Goal: Answer question/provide support: Share knowledge or assist other users

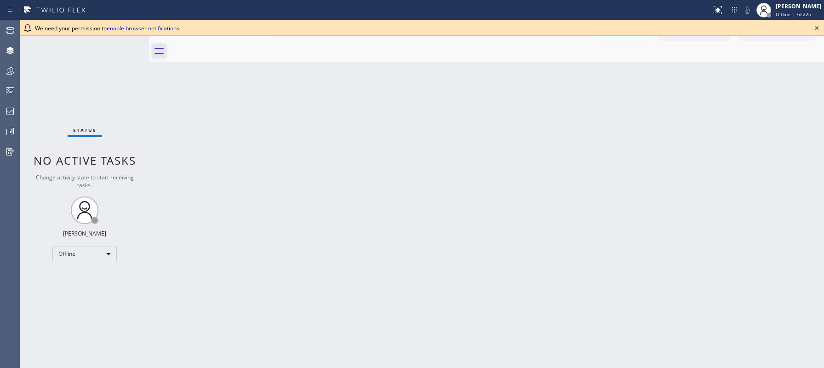
click at [158, 53] on icon at bounding box center [158, 51] width 9 height 6
click at [816, 28] on icon at bounding box center [816, 28] width 11 height 11
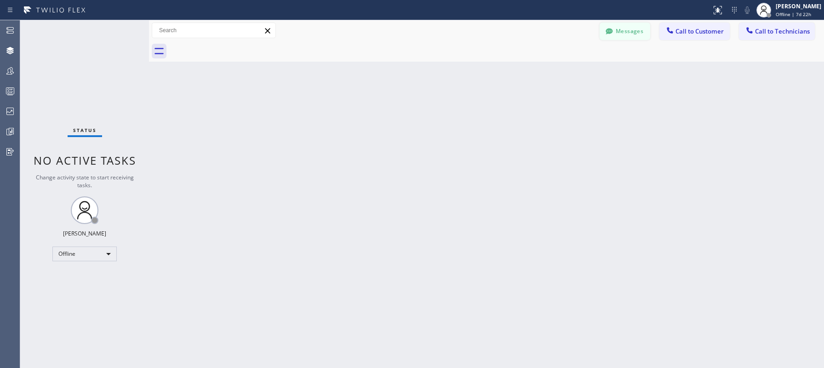
click at [618, 34] on button "Messages" at bounding box center [624, 31] width 51 height 17
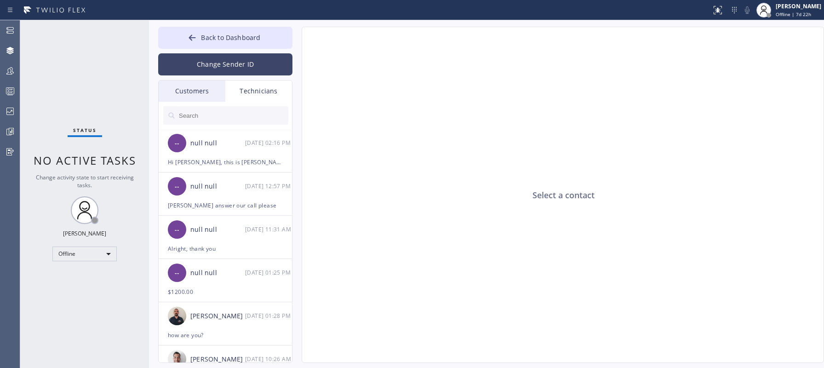
click at [229, 63] on button "Change Sender ID" at bounding box center [225, 64] width 134 height 22
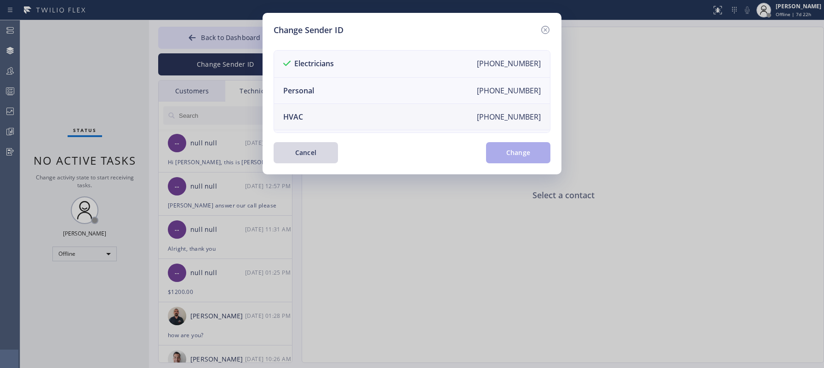
click at [366, 119] on li "HVAC [PHONE_NUMBER]" at bounding box center [412, 117] width 276 height 26
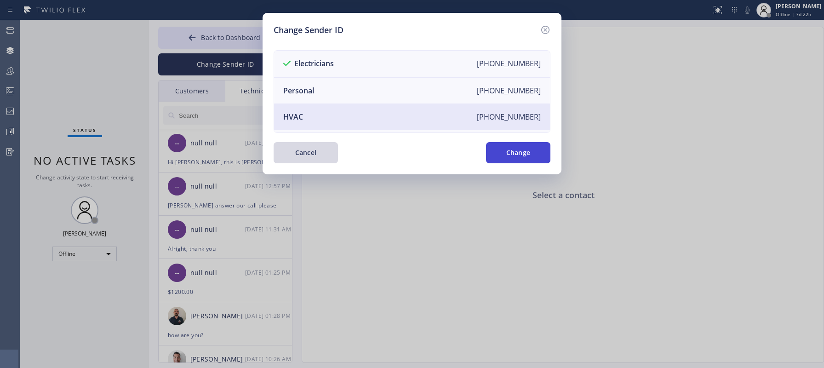
click at [514, 148] on button "Change" at bounding box center [518, 152] width 64 height 21
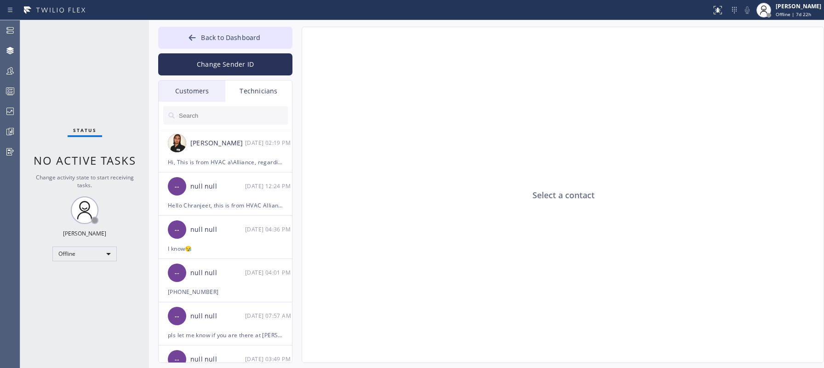
click at [203, 94] on div "Customers" at bounding box center [192, 90] width 67 height 21
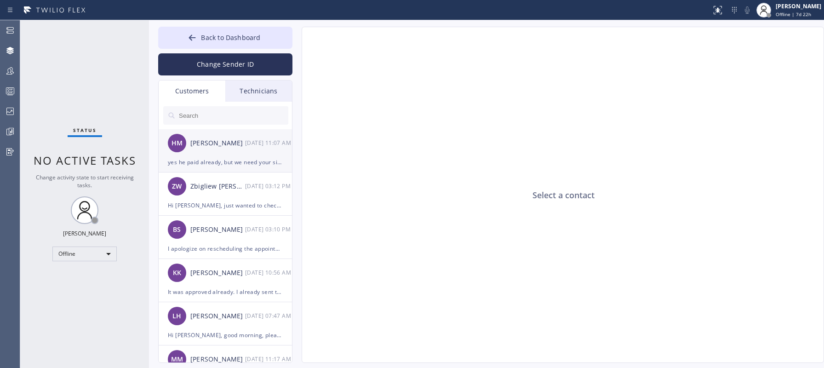
click at [217, 146] on div "[PERSON_NAME]" at bounding box center [217, 143] width 55 height 11
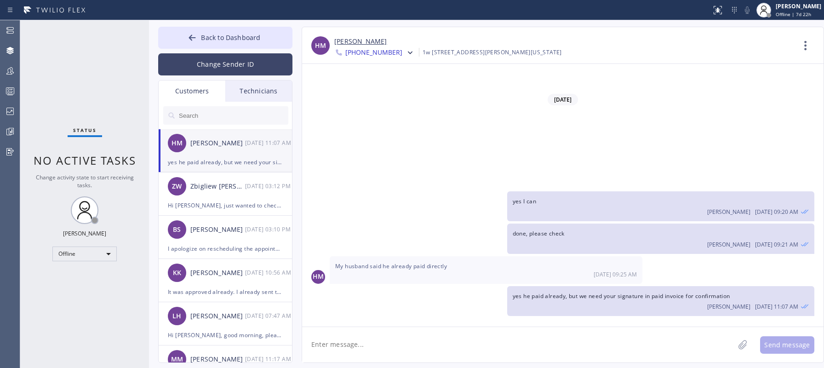
click at [251, 63] on button "Change Sender ID" at bounding box center [225, 64] width 134 height 22
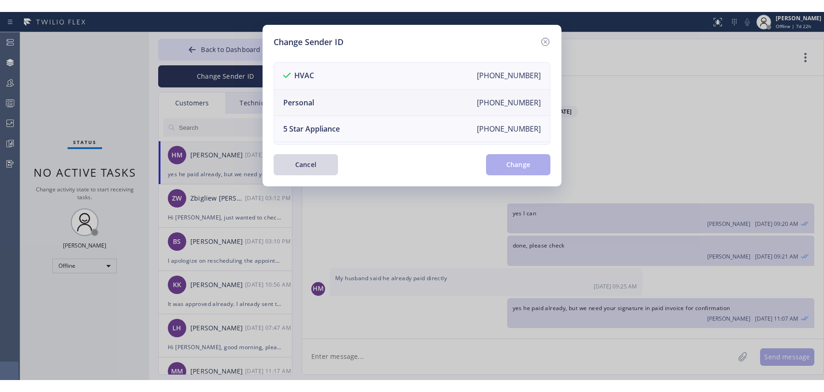
scroll to position [101, 0]
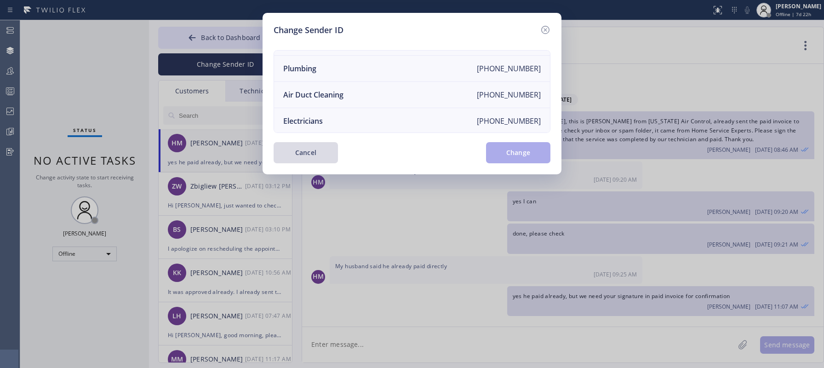
click at [305, 153] on button "Cancel" at bounding box center [306, 152] width 64 height 21
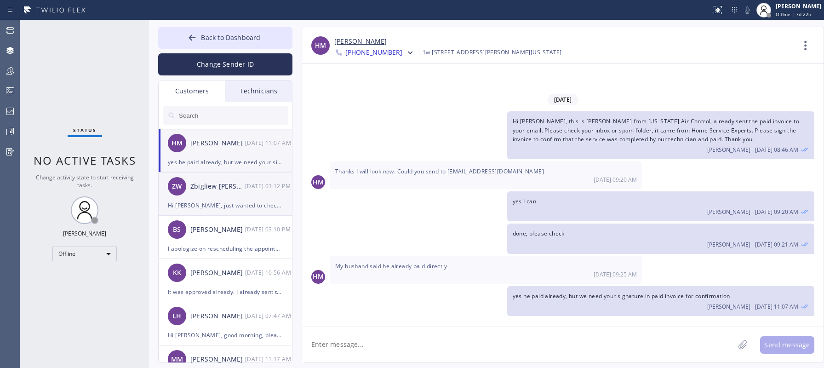
click at [219, 188] on div "Zbigliew [PERSON_NAME]" at bounding box center [217, 186] width 55 height 11
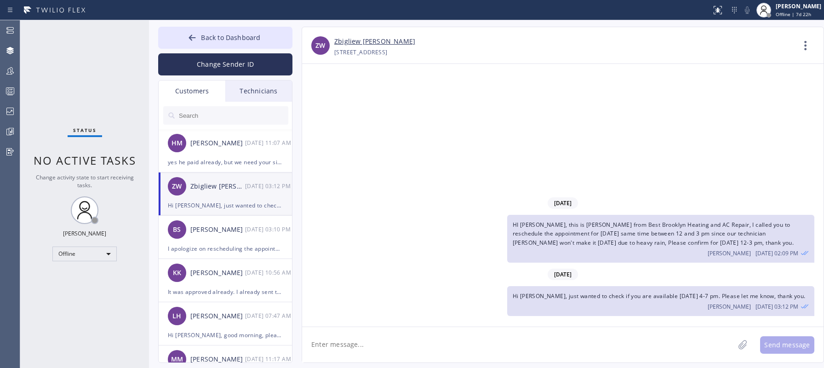
drag, startPoint x: 708, startPoint y: 221, endPoint x: 741, endPoint y: 246, distance: 41.9
click at [741, 246] on div "HI [PERSON_NAME], this is [PERSON_NAME] from Best Brooklyn Heating and AC Repai…" at bounding box center [660, 239] width 307 height 48
click at [691, 233] on span "HI [PERSON_NAME], this is [PERSON_NAME] from Best Brooklyn Heating and AC Repai…" at bounding box center [653, 233] width 281 height 25
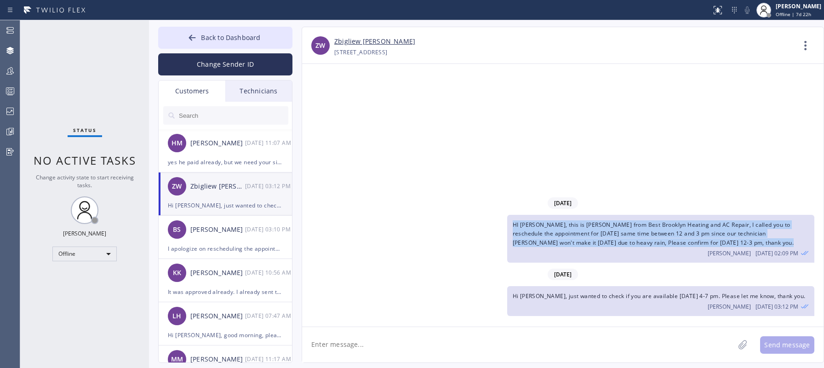
click at [691, 233] on span "HI [PERSON_NAME], this is [PERSON_NAME] from Best Brooklyn Heating and AC Repai…" at bounding box center [653, 233] width 281 height 25
click at [547, 219] on div "HI [PERSON_NAME], this is [PERSON_NAME] from Best Brooklyn Heating and AC Repai…" at bounding box center [660, 239] width 307 height 48
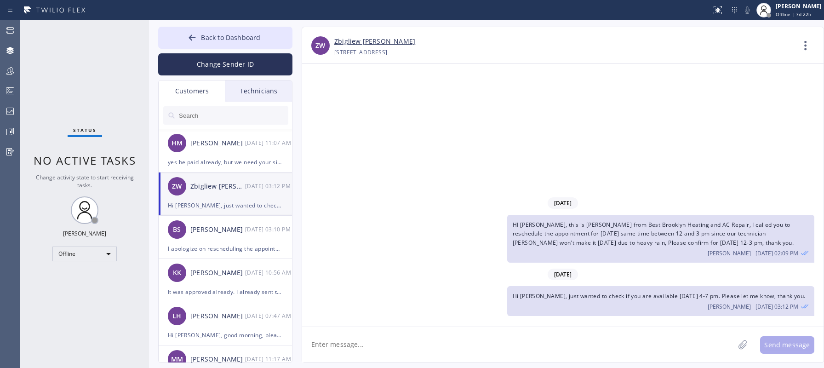
drag, startPoint x: 451, startPoint y: 55, endPoint x: 376, endPoint y: 56, distance: 75.4
click at [376, 56] on div "[PHONE_NUMBER] Choose phone number [PHONE_NUMBER] [STREET_ADDRESS]" at bounding box center [564, 52] width 460 height 11
click at [583, 222] on span "HI [PERSON_NAME], this is [PERSON_NAME] from Best Brooklyn Heating and AC Repai…" at bounding box center [653, 233] width 281 height 25
drag, startPoint x: 609, startPoint y: 225, endPoint x: 709, endPoint y: 223, distance: 100.2
click at [709, 223] on span "HI [PERSON_NAME], this is [PERSON_NAME] from Best Brooklyn Heating and AC Repai…" at bounding box center [653, 233] width 281 height 25
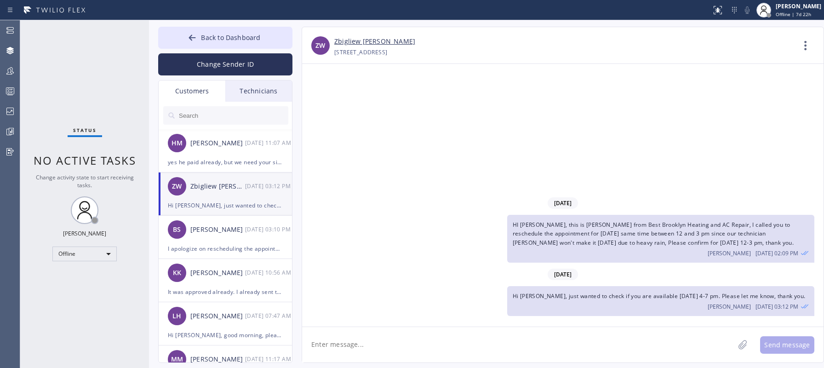
click at [684, 240] on span "HI [PERSON_NAME], this is [PERSON_NAME] from Best Brooklyn Heating and AC Repai…" at bounding box center [653, 233] width 281 height 25
